Goal: Task Accomplishment & Management: Manage account settings

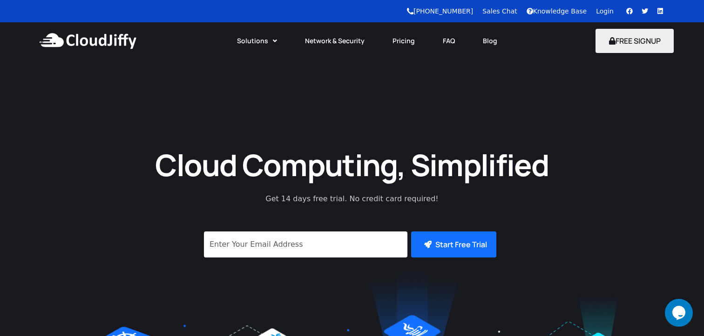
click at [604, 13] on link "Login" at bounding box center [605, 10] width 18 height 7
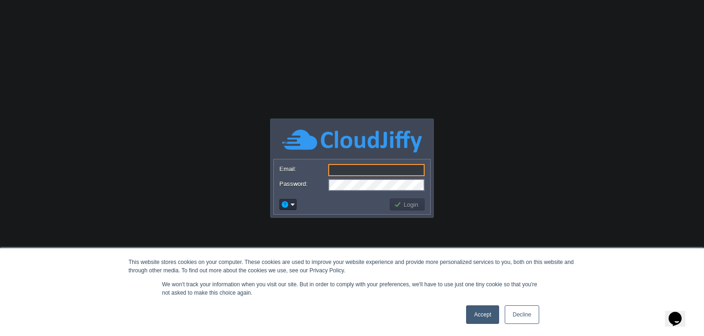
click at [483, 316] on link "Accept" at bounding box center [482, 315] width 33 height 19
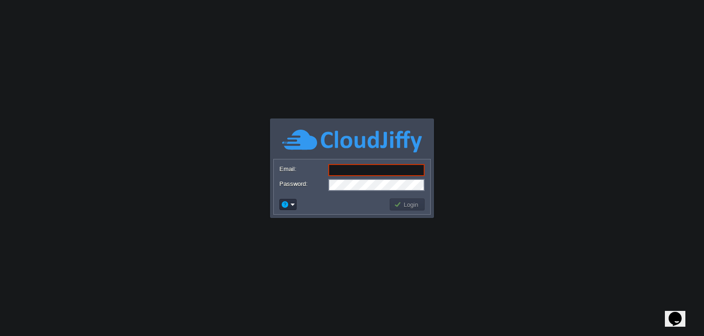
click at [342, 170] on input "Email:" at bounding box center [376, 170] width 96 height 12
paste input "[DOMAIN_NAME][EMAIL_ADDRESS][DOMAIN_NAME]"
type input "[DOMAIN_NAME][EMAIL_ADDRESS][DOMAIN_NAME]"
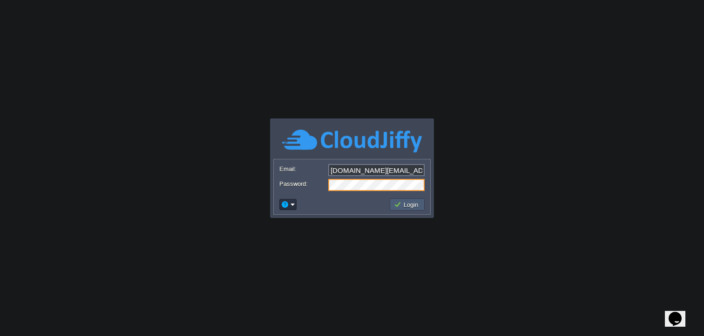
click at [407, 208] on button "Login" at bounding box center [407, 205] width 27 height 8
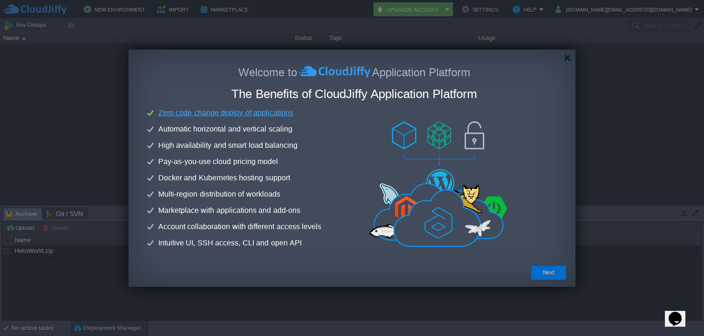
click at [547, 275] on button "Next" at bounding box center [549, 273] width 12 height 9
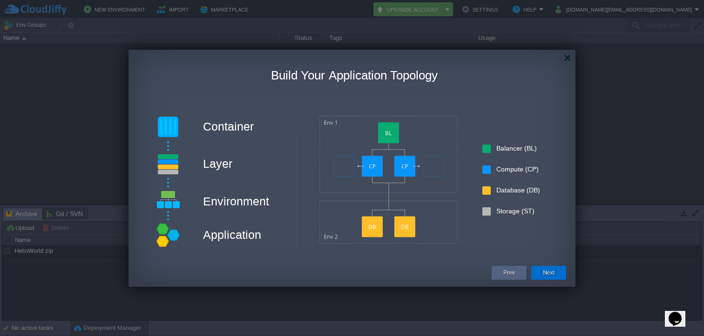
click at [545, 271] on button "Next" at bounding box center [549, 273] width 12 height 9
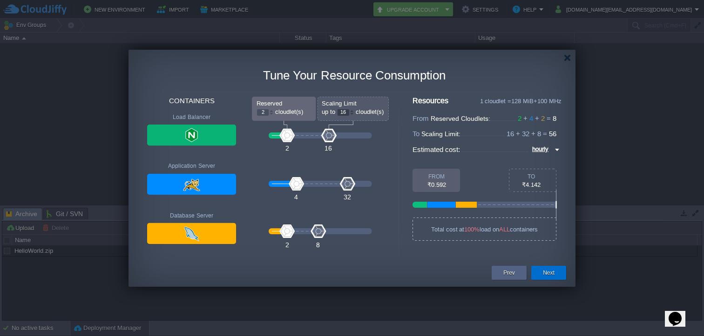
click at [547, 273] on button "Next" at bounding box center [549, 273] width 12 height 9
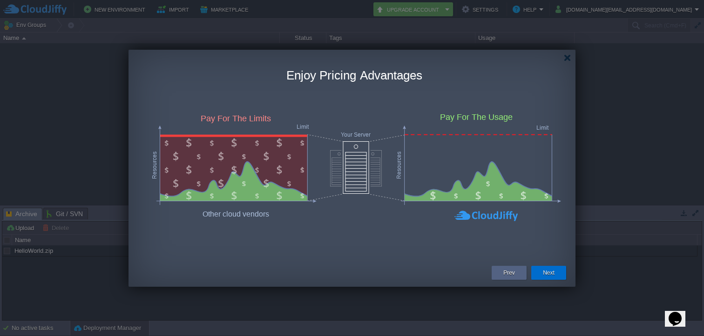
click at [546, 272] on button "Next" at bounding box center [549, 273] width 12 height 9
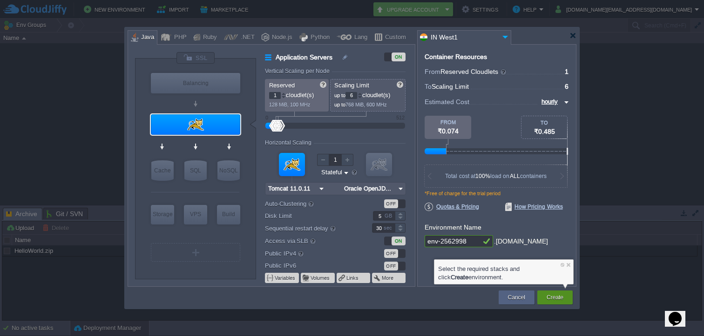
click at [558, 297] on button "Create" at bounding box center [554, 297] width 17 height 9
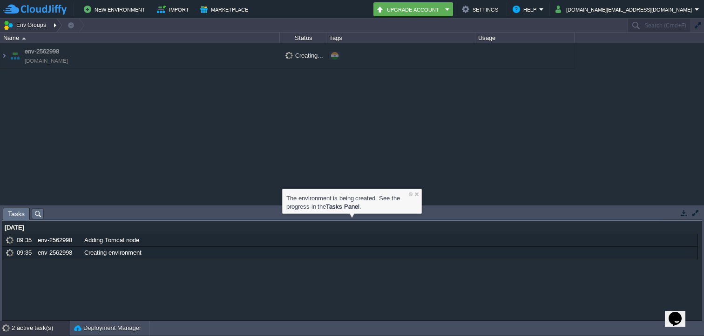
click at [53, 26] on div at bounding box center [56, 25] width 13 height 13
click at [277, 12] on td "New Environment Import Marketplace" at bounding box center [184, 9] width 362 height 14
click at [417, 192] on div at bounding box center [416, 194] width 6 height 6
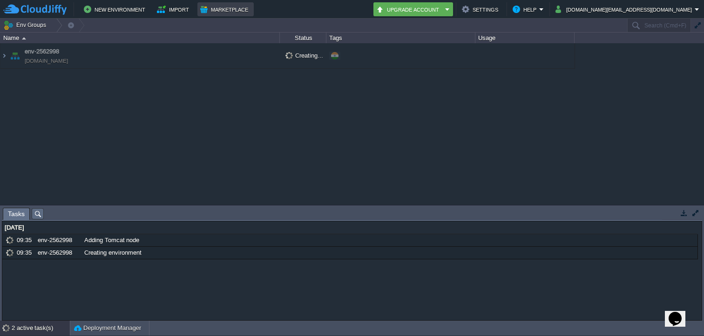
click at [217, 9] on button "Marketplace" at bounding box center [225, 9] width 51 height 11
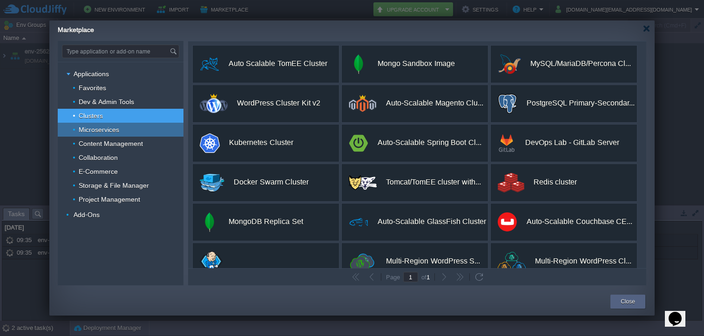
click at [121, 134] on div "Microservices" at bounding box center [121, 130] width 126 height 14
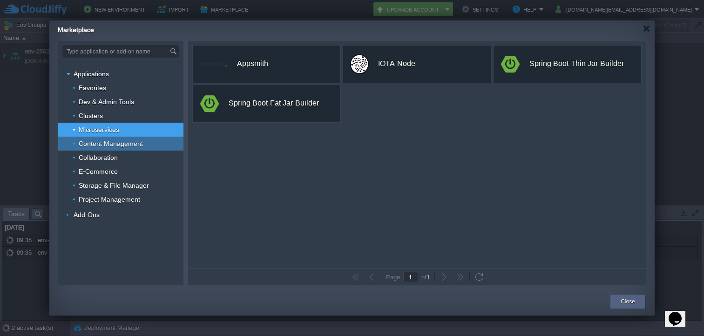
click at [116, 147] on span "Content Management" at bounding box center [111, 144] width 67 height 8
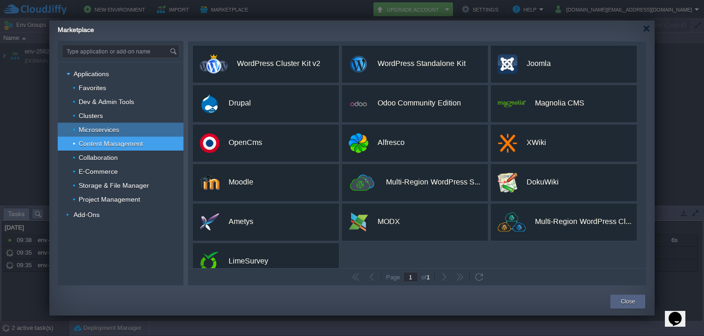
click at [104, 130] on span "Microservices" at bounding box center [99, 130] width 43 height 8
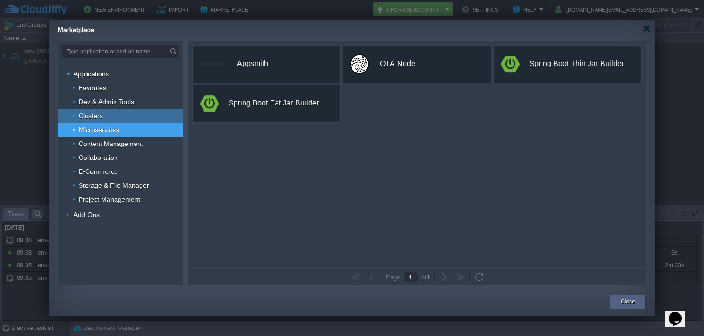
click at [102, 114] on span "Clusters" at bounding box center [91, 116] width 27 height 8
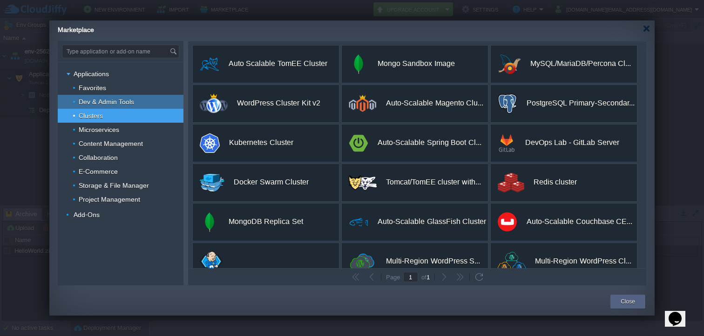
click at [108, 100] on span "Dev & Admin Tools" at bounding box center [107, 102] width 58 height 8
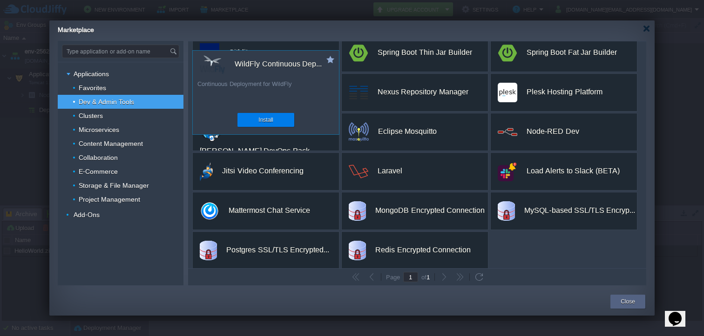
scroll to position [135, 0]
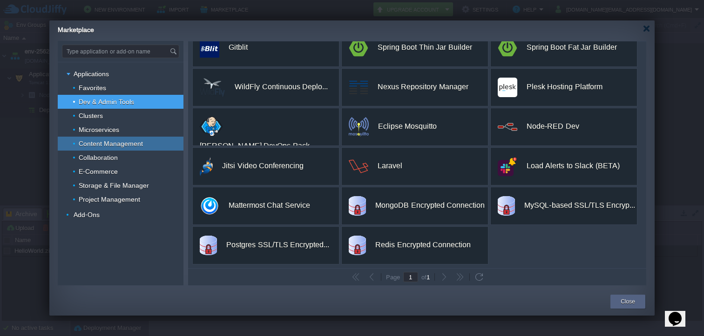
click at [111, 148] on div "Content Management" at bounding box center [121, 144] width 126 height 14
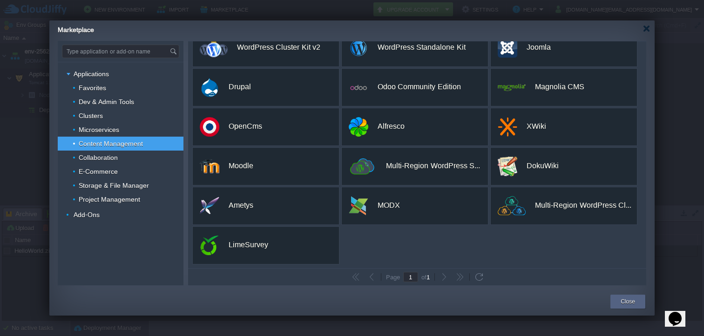
scroll to position [0, 0]
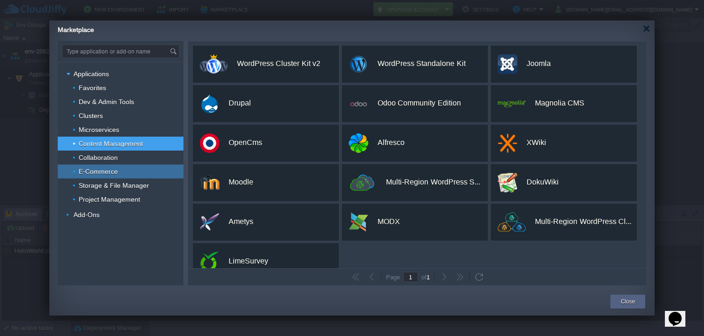
click at [105, 174] on span "E-Commerce" at bounding box center [98, 172] width 41 height 8
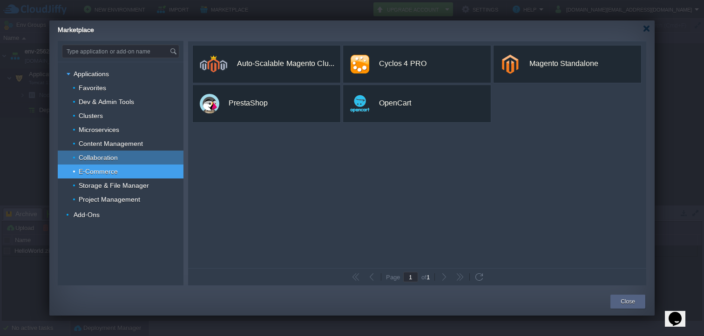
click at [101, 160] on span "Collaboration" at bounding box center [98, 158] width 41 height 8
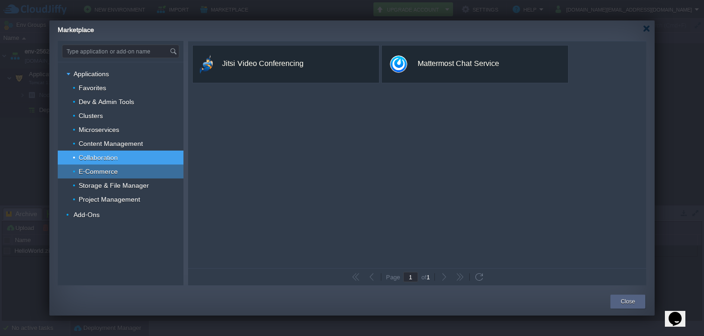
click at [108, 170] on span "E-Commerce" at bounding box center [98, 172] width 41 height 8
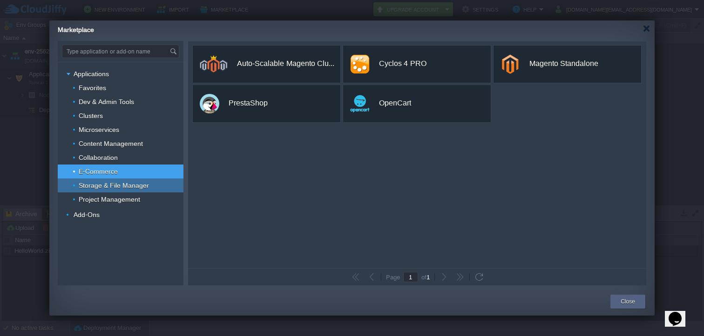
click at [123, 188] on span "Storage & File Manager" at bounding box center [114, 185] width 73 height 8
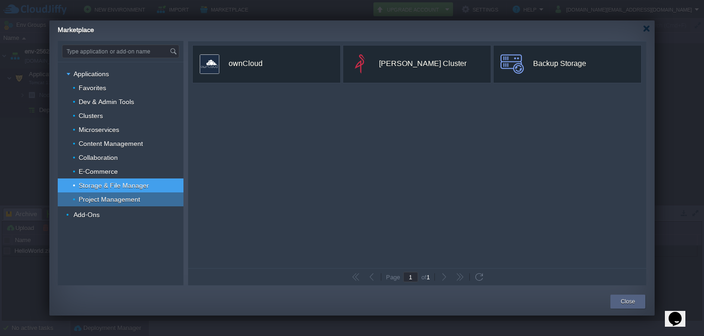
click at [118, 202] on span "Project Management" at bounding box center [110, 199] width 64 height 8
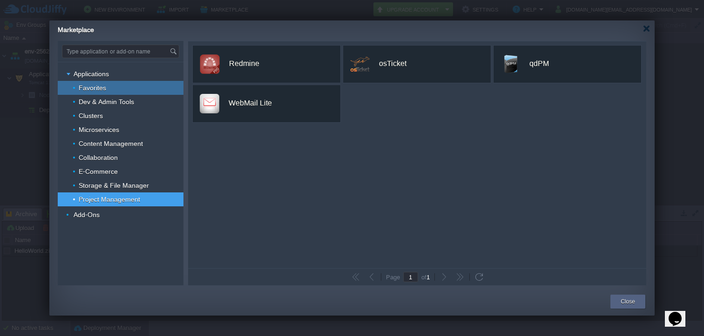
click at [102, 91] on span "Favorites" at bounding box center [93, 88] width 30 height 8
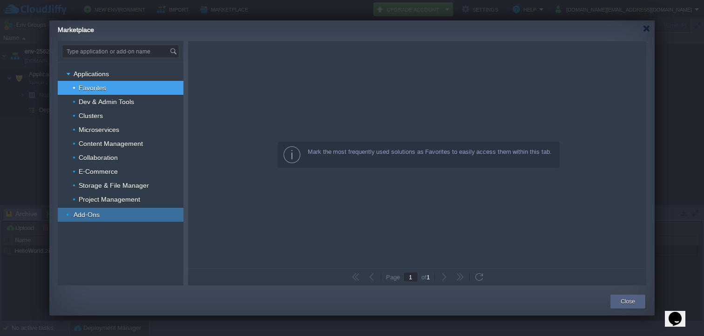
click at [98, 212] on span "Add-Ons" at bounding box center [87, 215] width 28 height 8
type input "Type application or add-on name"
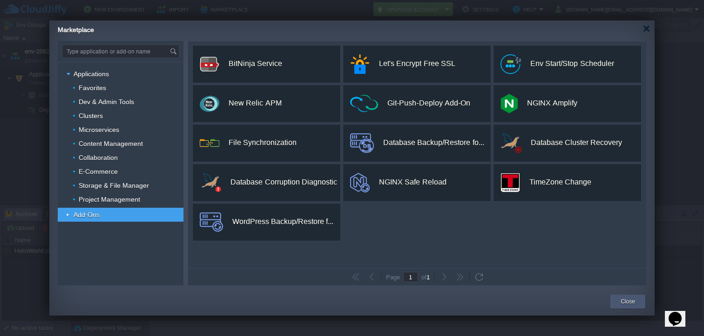
click at [621, 303] on button "Close" at bounding box center [627, 301] width 14 height 9
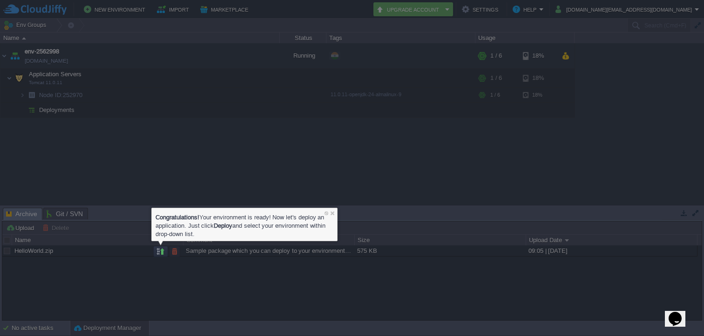
click at [188, 168] on div at bounding box center [428, 123] width 550 height 247
click at [47, 255] on div at bounding box center [76, 129] width 153 height 258
click at [332, 213] on div at bounding box center [332, 213] width 6 height 6
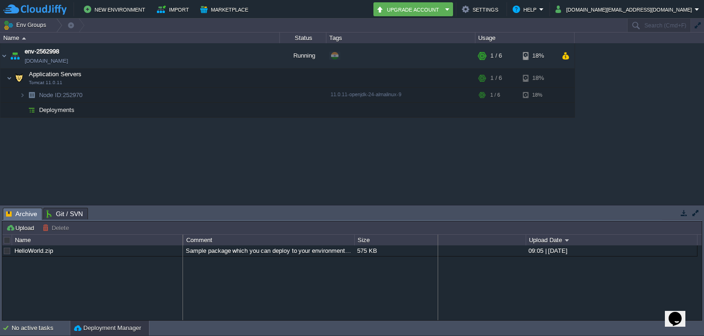
drag, startPoint x: 356, startPoint y: 238, endPoint x: 437, endPoint y: 231, distance: 81.2
click at [437, 231] on div "Upload Delete Deploy to ... Custom application packages that can be deployed to…" at bounding box center [351, 271] width 699 height 99
drag, startPoint x: 409, startPoint y: 240, endPoint x: 454, endPoint y: 232, distance: 46.2
click at [454, 232] on div "Upload Delete Deploy to ... Custom application packages that can be deployed to…" at bounding box center [351, 271] width 699 height 99
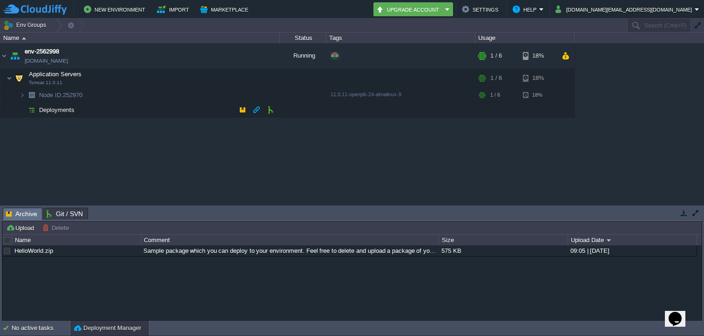
click at [60, 112] on span "Deployments" at bounding box center [57, 110] width 38 height 8
click at [55, 26] on div at bounding box center [56, 25] width 13 height 13
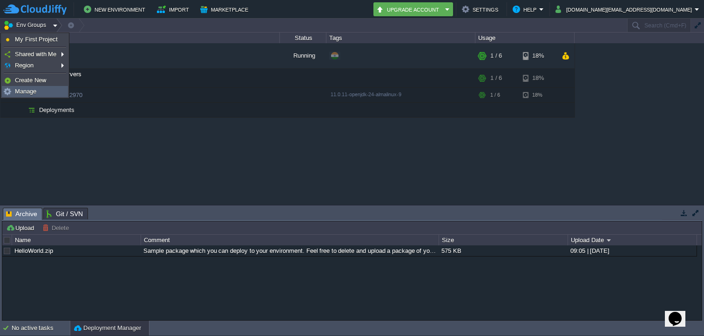
click at [29, 93] on span "Manage" at bounding box center [25, 91] width 21 height 7
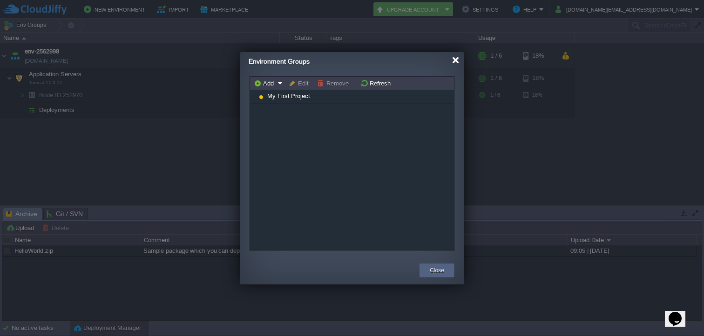
click at [454, 62] on div at bounding box center [455, 60] width 7 height 7
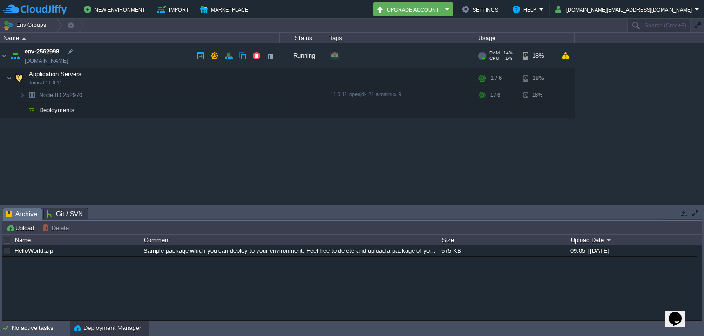
click at [60, 64] on link "env-2562998.cloudjiffy.net" at bounding box center [46, 60] width 43 height 9
click at [38, 9] on img at bounding box center [34, 10] width 63 height 12
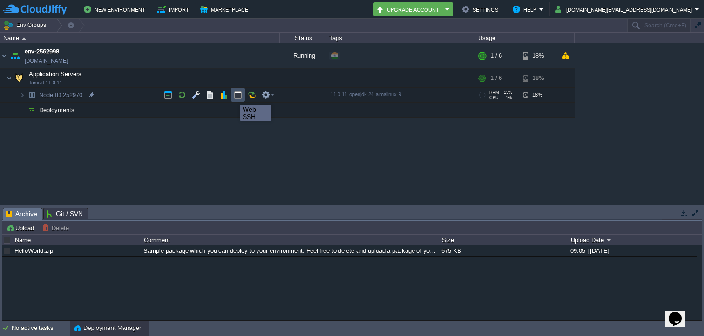
click at [236, 96] on button "button" at bounding box center [238, 95] width 8 height 8
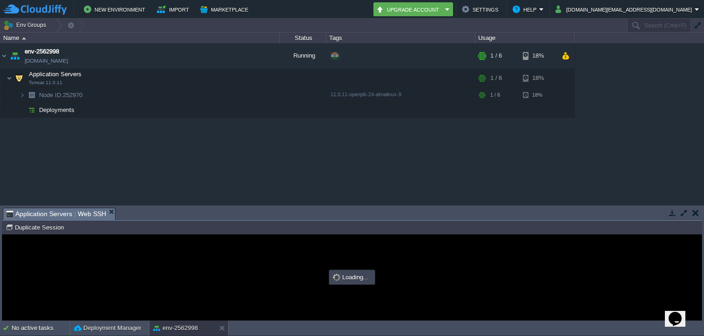
type input "#000000"
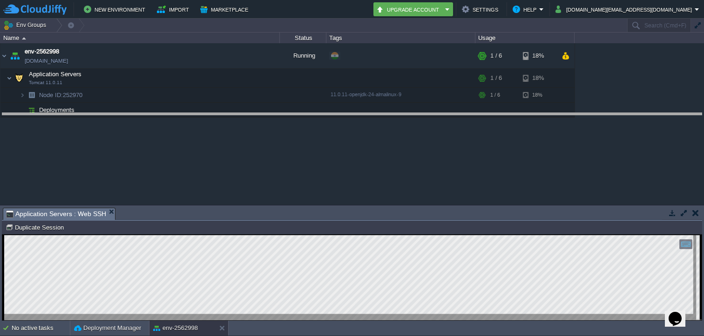
drag, startPoint x: 202, startPoint y: 214, endPoint x: 219, endPoint y: 119, distance: 96.3
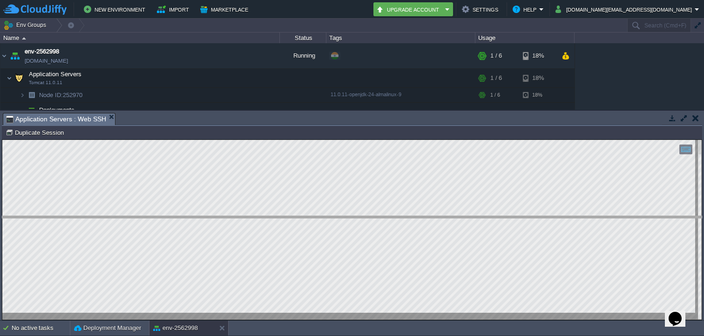
drag, startPoint x: 228, startPoint y: 113, endPoint x: 223, endPoint y: 219, distance: 105.8
click at [223, 219] on body "New Environment Import Marketplace Bonus ₹0.00 Upgrade Account Settings Help mn…" at bounding box center [352, 168] width 704 height 336
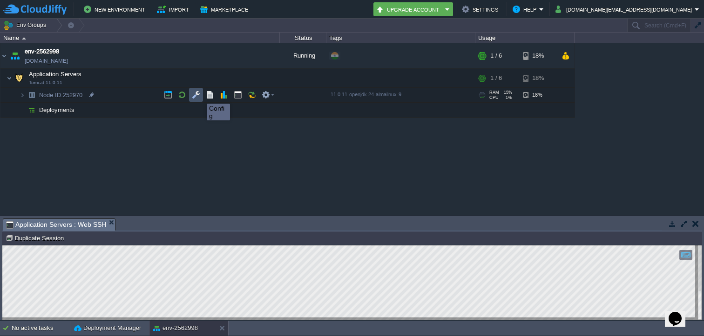
click at [195, 95] on button "button" at bounding box center [196, 95] width 8 height 8
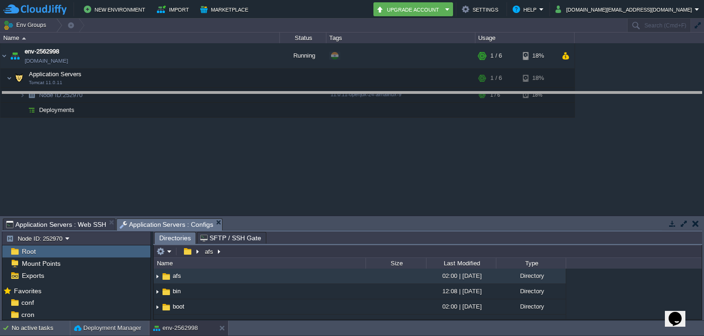
drag, startPoint x: 246, startPoint y: 219, endPoint x: 263, endPoint y: 92, distance: 128.2
click at [263, 92] on body "New Environment Import Marketplace Bonus ₹0.00 Upgrade Account Settings Help mn…" at bounding box center [352, 168] width 704 height 336
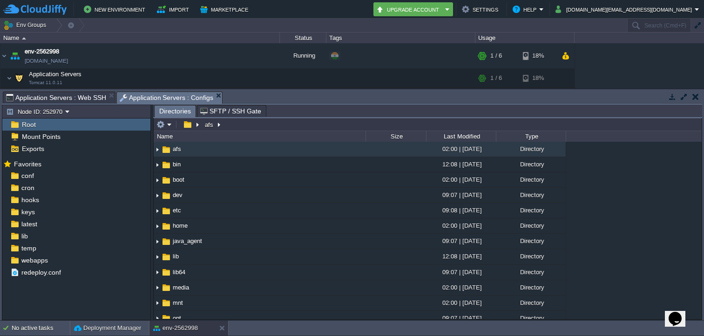
click at [225, 114] on span "SFTP / SSH Gate" at bounding box center [230, 111] width 61 height 11
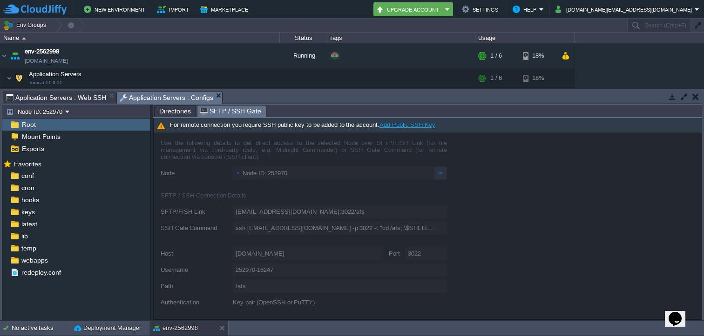
click at [179, 113] on span "Directories" at bounding box center [175, 111] width 32 height 11
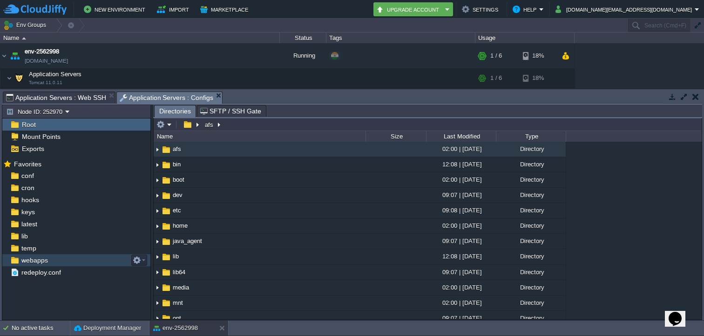
click at [42, 264] on span "webapps" at bounding box center [35, 260] width 30 height 8
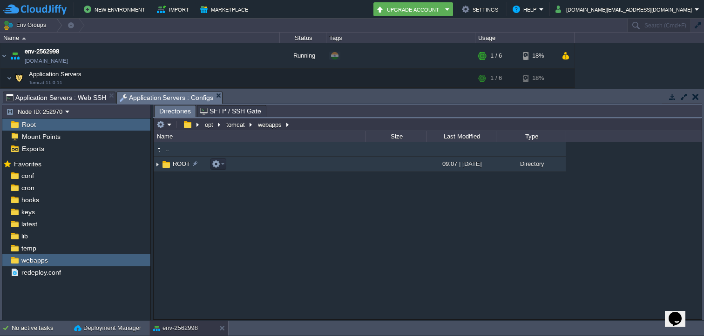
click at [181, 167] on span "ROOT" at bounding box center [181, 164] width 20 height 8
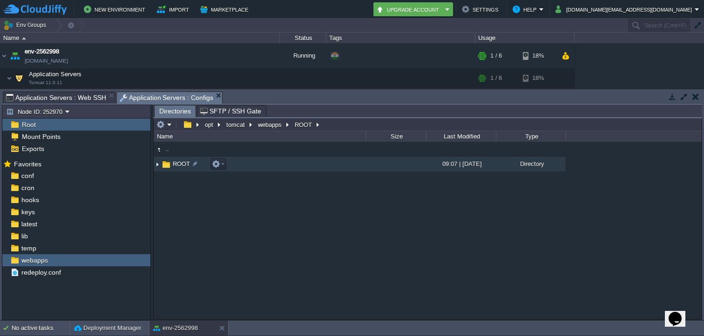
click at [181, 167] on span "ROOT" at bounding box center [181, 164] width 20 height 8
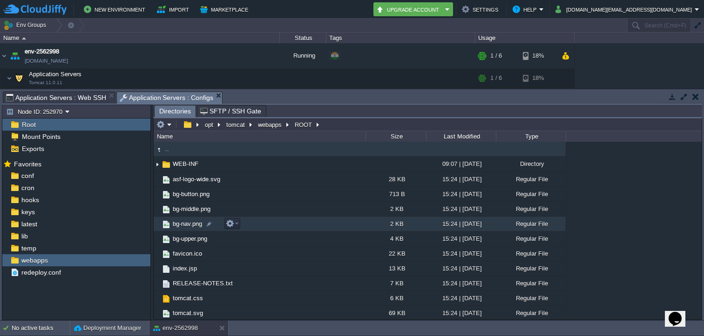
scroll to position [2, 0]
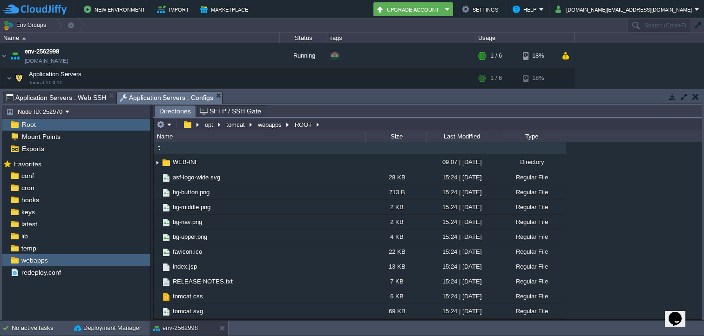
click at [227, 115] on span "SFTP / SSH Gate" at bounding box center [230, 111] width 61 height 11
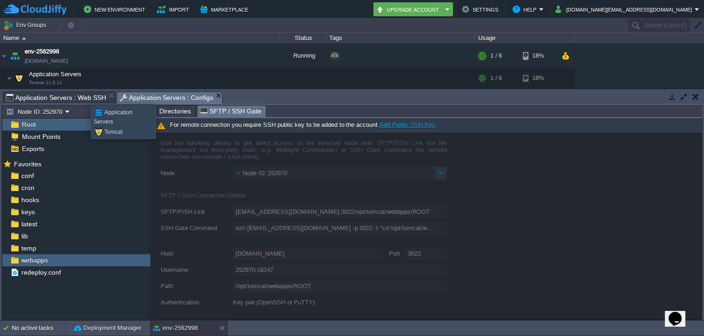
click at [84, 97] on span "Application Servers : Web SSH" at bounding box center [56, 97] width 100 height 11
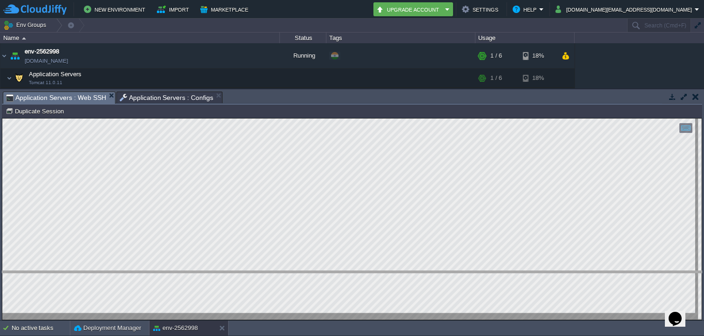
drag, startPoint x: 292, startPoint y: 94, endPoint x: 269, endPoint y: 274, distance: 181.1
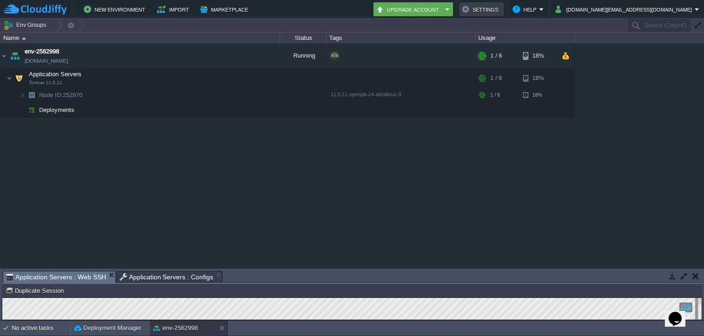
click at [501, 7] on button "Settings" at bounding box center [481, 9] width 39 height 11
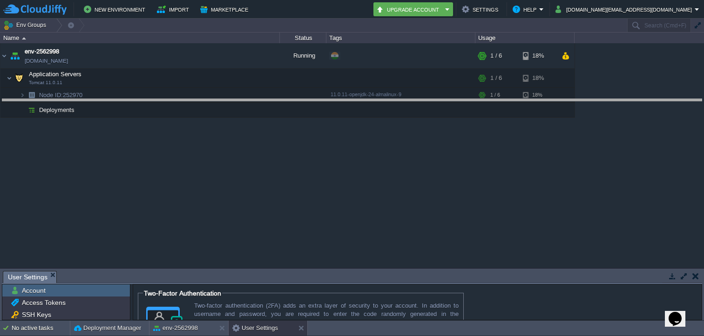
drag, startPoint x: 309, startPoint y: 274, endPoint x: 367, endPoint y: 97, distance: 186.0
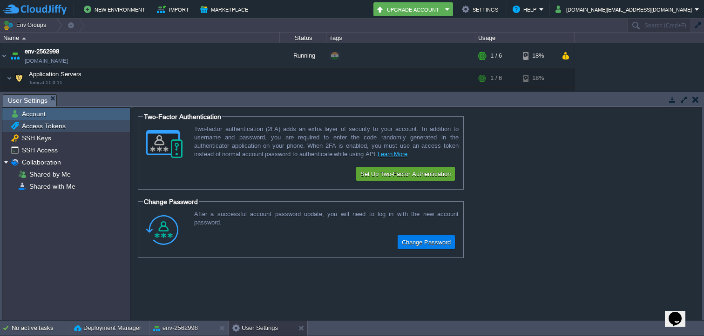
click at [56, 129] on span "Access Tokens" at bounding box center [43, 126] width 47 height 8
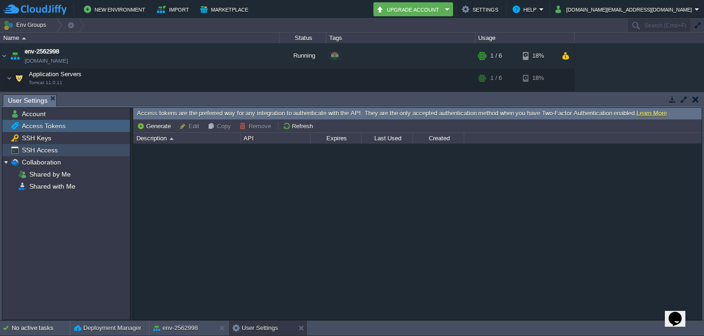
click at [43, 145] on div "SSH Access" at bounding box center [66, 150] width 128 height 12
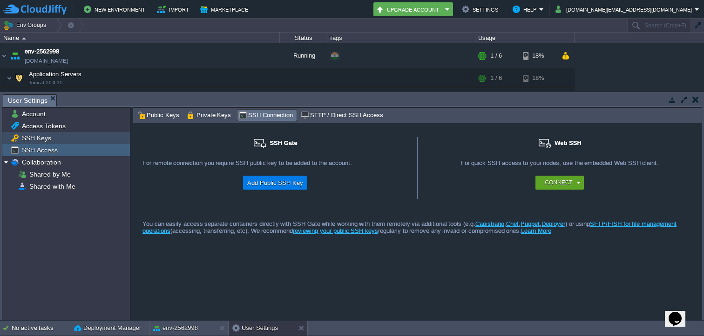
click at [43, 141] on span "SSH Keys" at bounding box center [36, 138] width 33 height 8
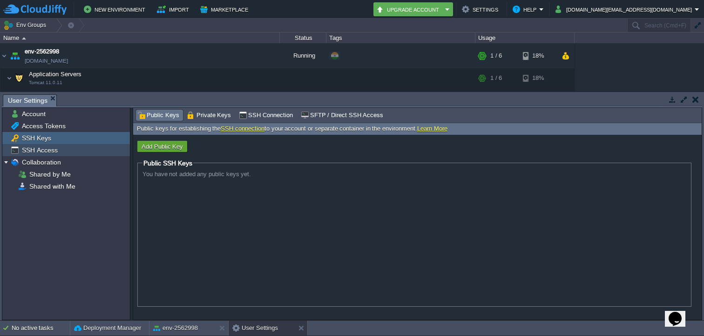
click at [64, 152] on div "SSH Access" at bounding box center [66, 150] width 128 height 12
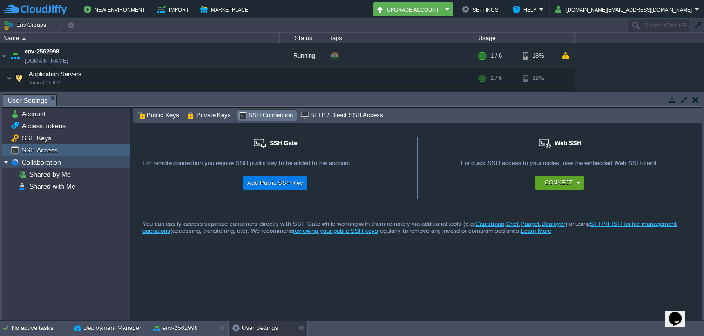
click at [54, 162] on span "Collaboration" at bounding box center [41, 162] width 42 height 8
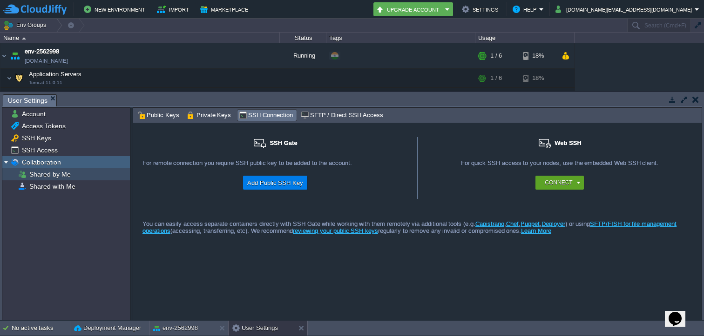
click at [70, 175] on div "Shared by Me" at bounding box center [66, 174] width 128 height 12
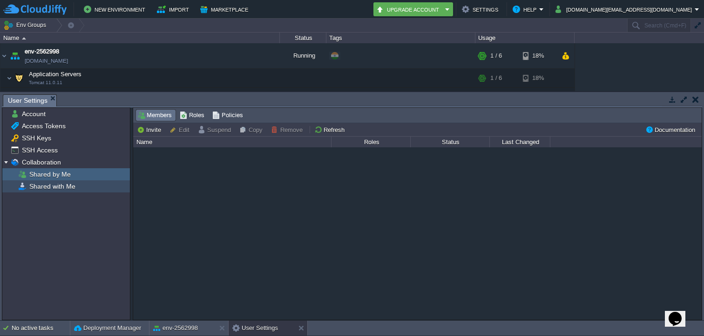
click at [68, 188] on span "Shared with Me" at bounding box center [51, 186] width 49 height 8
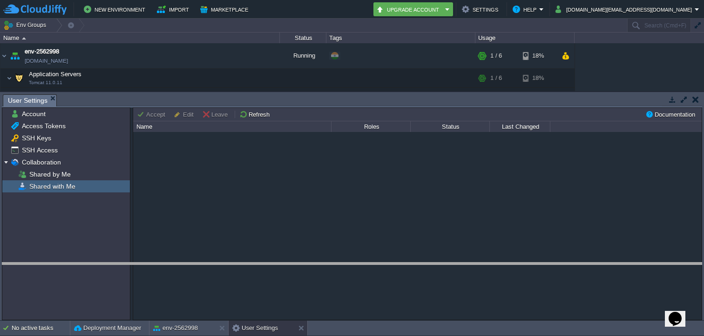
drag, startPoint x: 218, startPoint y: 95, endPoint x: 219, endPoint y: 264, distance: 168.5
click at [219, 264] on body "New Environment Import Marketplace Bonus ₹0.00 Upgrade Account Settings Help mn…" at bounding box center [352, 168] width 704 height 336
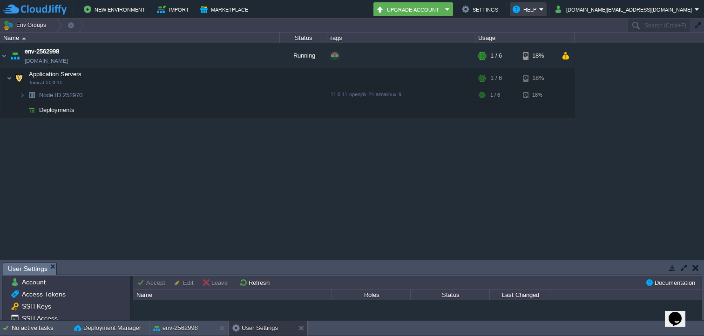
click at [544, 10] on em "Help" at bounding box center [527, 9] width 31 height 11
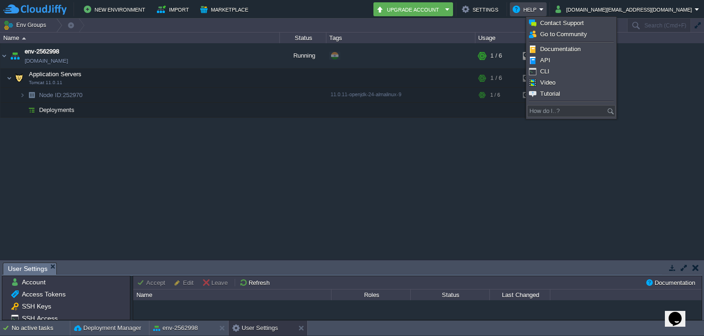
click at [477, 163] on div "env-2562998 env-2562998.cloudjiffy.net Running + Add to Env Group RAM 15% CPU 0…" at bounding box center [352, 151] width 704 height 216
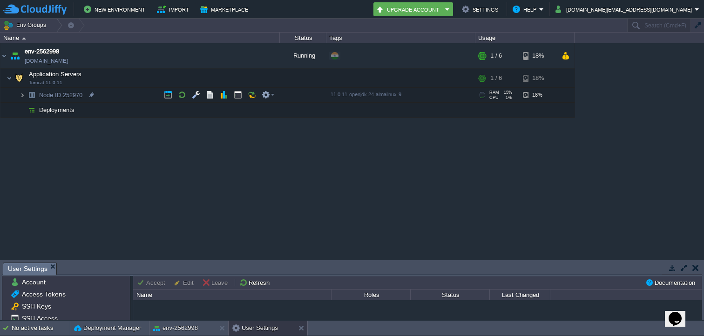
click at [24, 96] on img at bounding box center [23, 95] width 6 height 14
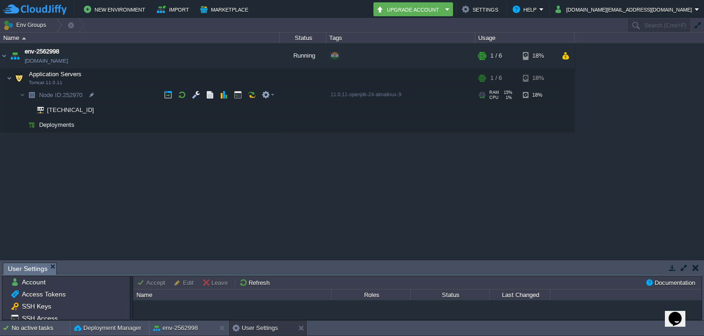
click at [493, 94] on span "RAM" at bounding box center [494, 92] width 10 height 5
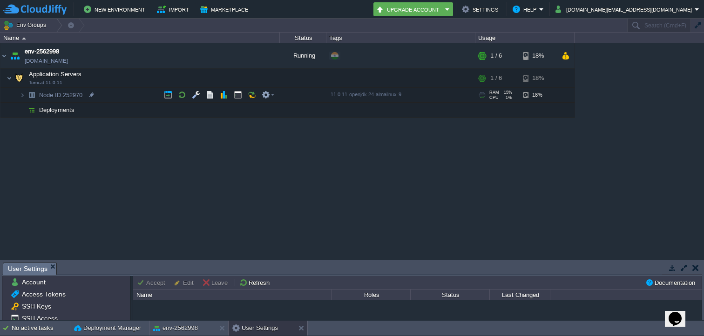
click at [492, 96] on span "CPU" at bounding box center [493, 97] width 9 height 5
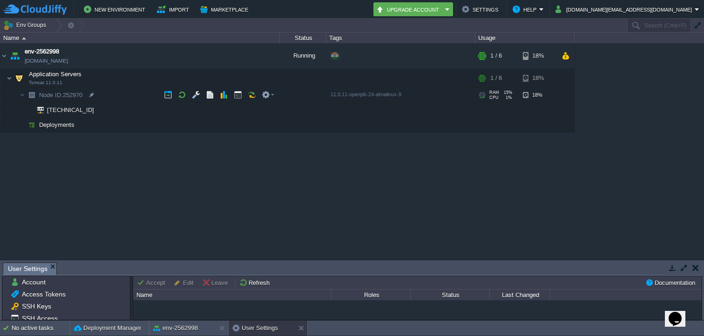
click at [492, 96] on span "CPU" at bounding box center [493, 97] width 9 height 5
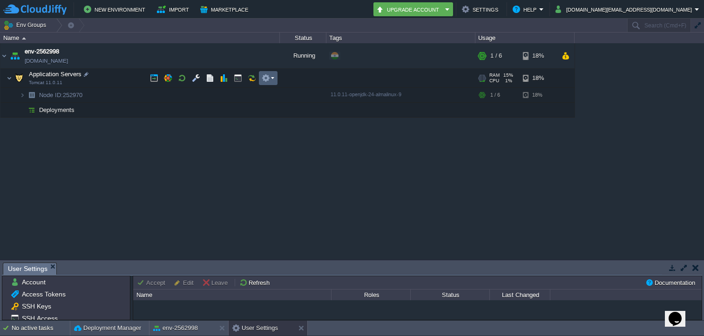
click at [271, 80] on em at bounding box center [268, 78] width 13 height 8
click at [234, 141] on div "env-2562998 env-2562998.cloudjiffy.net Running + Add to Env Group RAM 15% CPU 1…" at bounding box center [352, 151] width 704 height 216
click at [273, 79] on em at bounding box center [268, 78] width 13 height 8
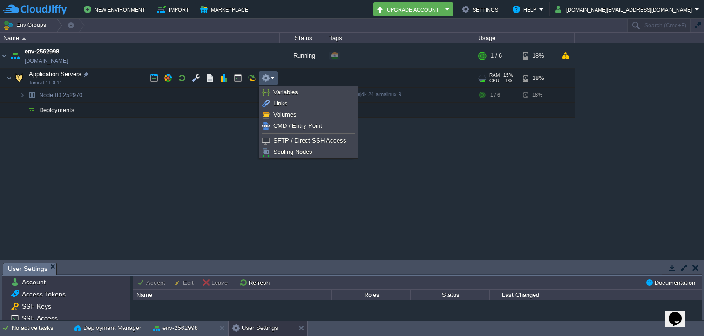
click at [250, 188] on div "env-2562998 env-2562998.cloudjiffy.net Running + Add to Env Group RAM 15% CPU 1…" at bounding box center [352, 151] width 704 height 216
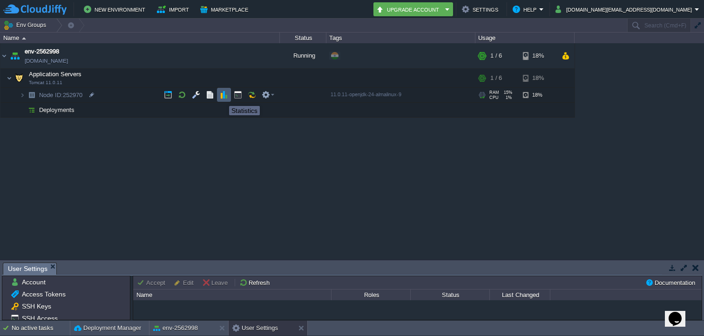
click at [222, 98] on button "button" at bounding box center [224, 95] width 8 height 8
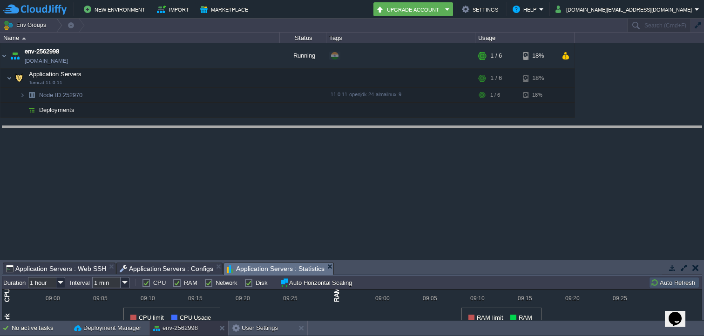
drag, startPoint x: 339, startPoint y: 263, endPoint x: 360, endPoint y: 126, distance: 139.3
click at [360, 126] on body "New Environment Import Marketplace Bonus ₹0.00 Upgrade Account Settings Help mn…" at bounding box center [352, 168] width 704 height 336
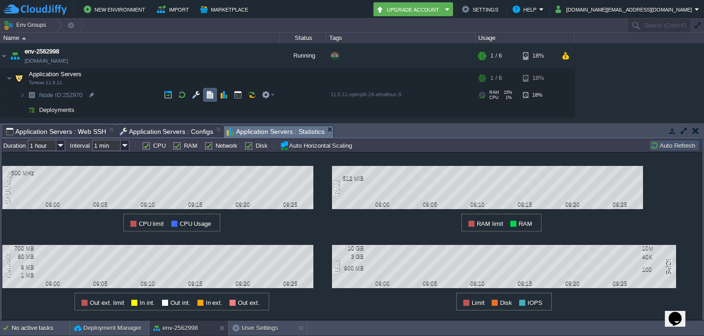
click at [208, 95] on button "button" at bounding box center [210, 95] width 8 height 8
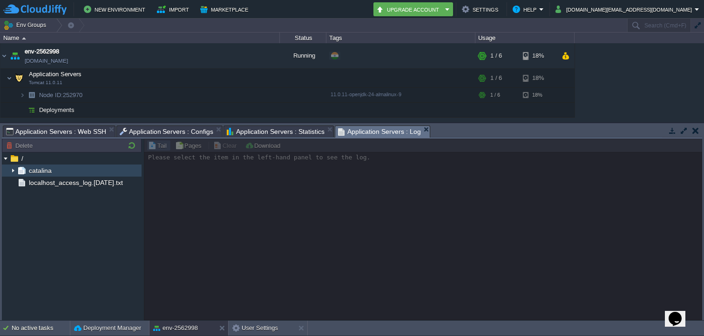
click at [13, 170] on img at bounding box center [12, 171] width 7 height 12
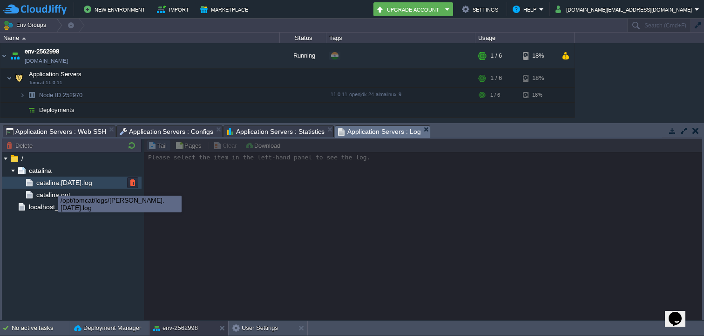
click at [52, 182] on span "catalina.2025-09-26.log" at bounding box center [63, 183] width 59 height 8
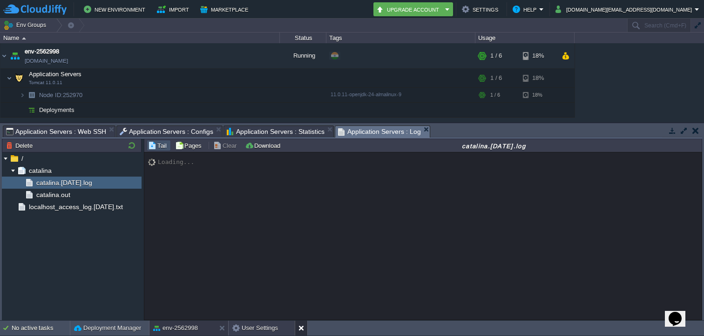
click at [300, 327] on button at bounding box center [302, 328] width 9 height 9
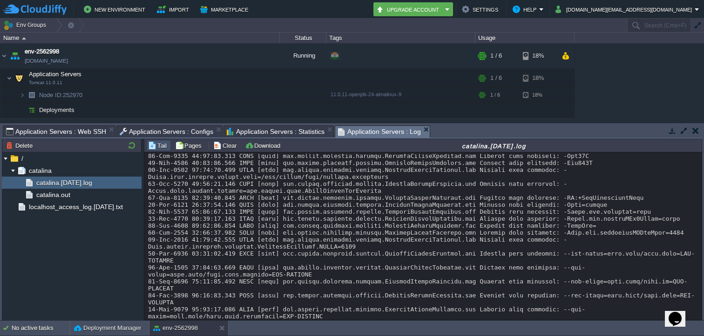
scroll to position [301, 0]
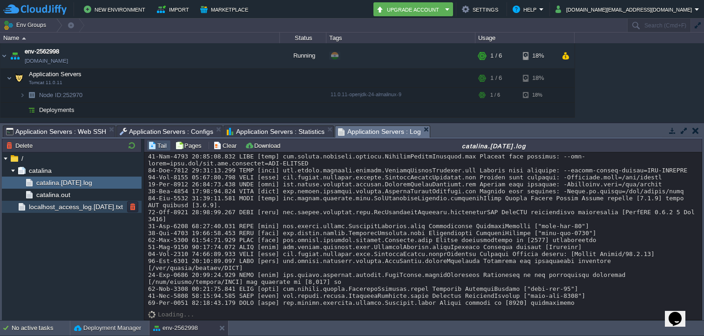
click at [89, 208] on span "localhost_access_log.2025-09-26.txt" at bounding box center [75, 207] width 97 height 8
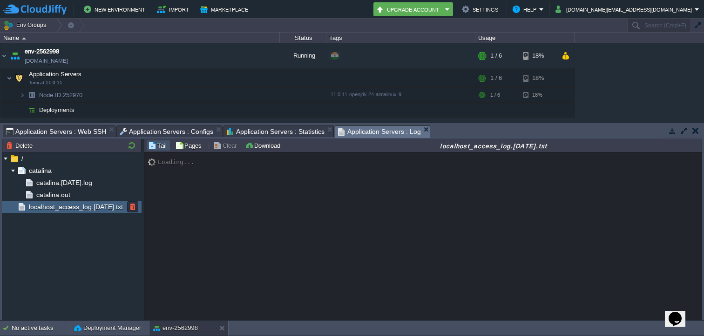
scroll to position [0, 0]
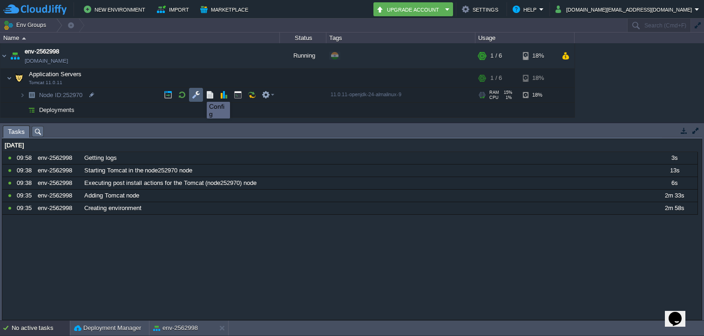
click at [194, 94] on button "button" at bounding box center [196, 95] width 8 height 8
